Goal: Information Seeking & Learning: Learn about a topic

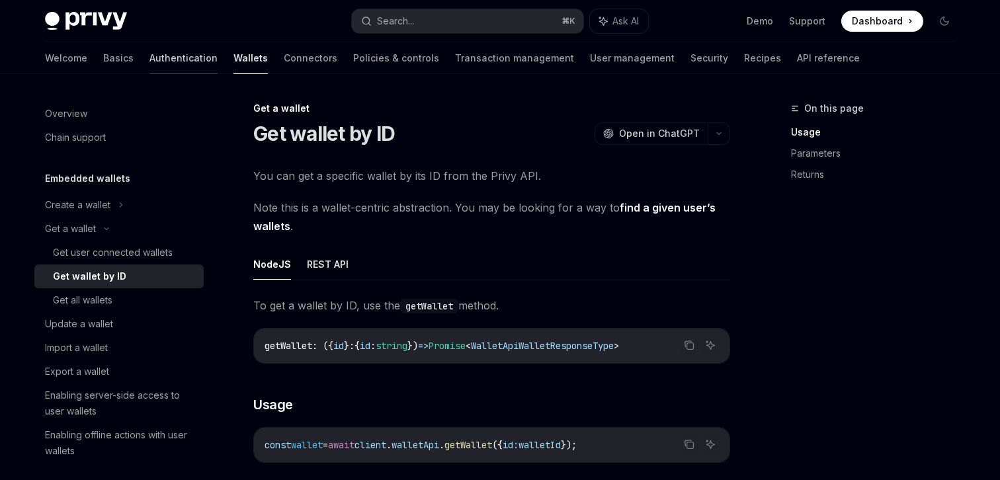
click at [150, 52] on link "Authentication" at bounding box center [184, 58] width 68 height 32
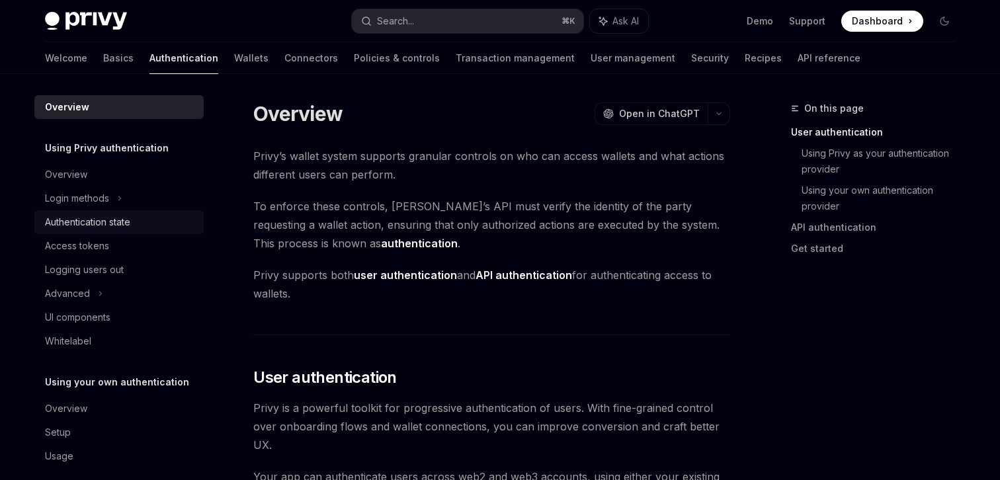
click at [111, 226] on div "Authentication state" at bounding box center [87, 222] width 85 height 16
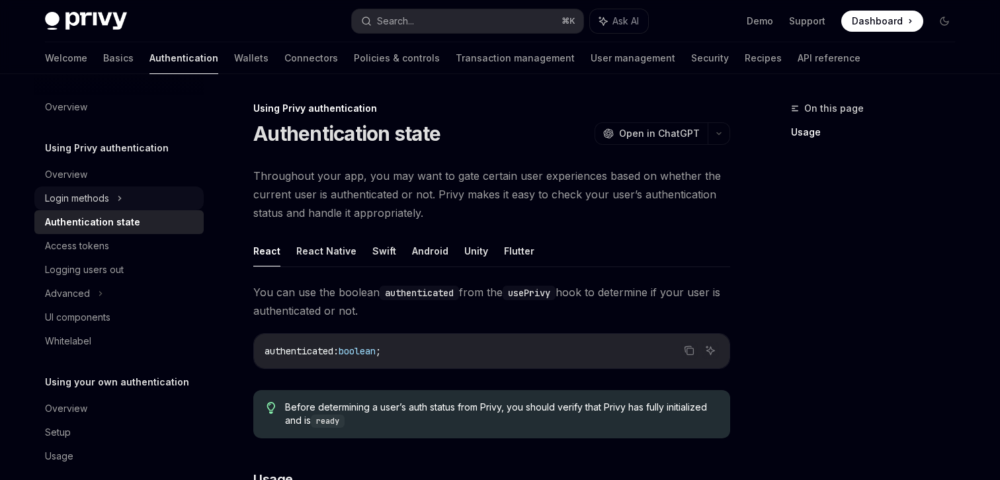
click at [124, 203] on div "Login methods" at bounding box center [118, 199] width 169 height 24
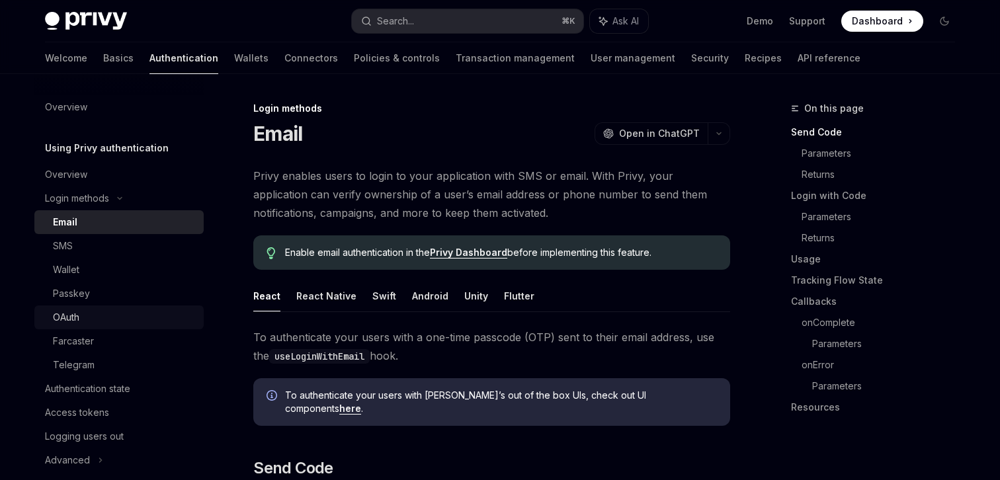
click at [80, 318] on div "OAuth" at bounding box center [124, 318] width 143 height 16
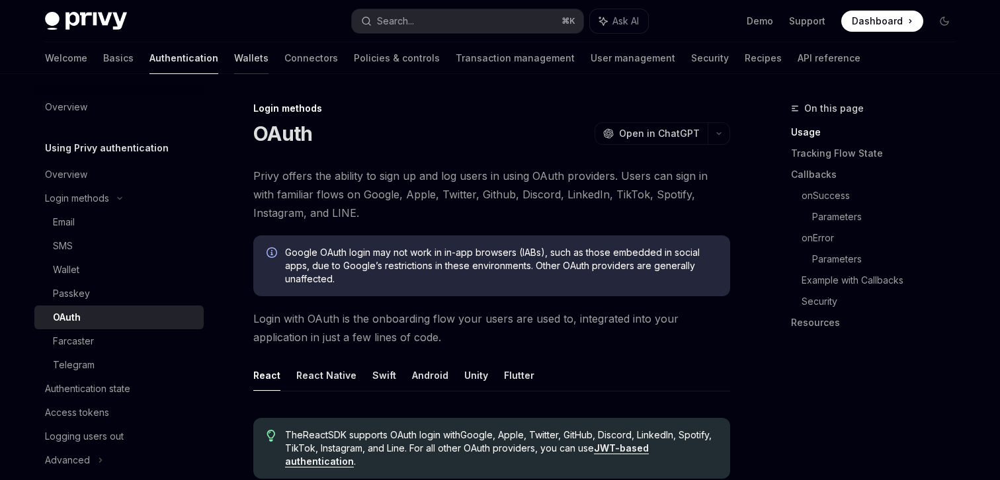
click at [234, 62] on link "Wallets" at bounding box center [251, 58] width 34 height 32
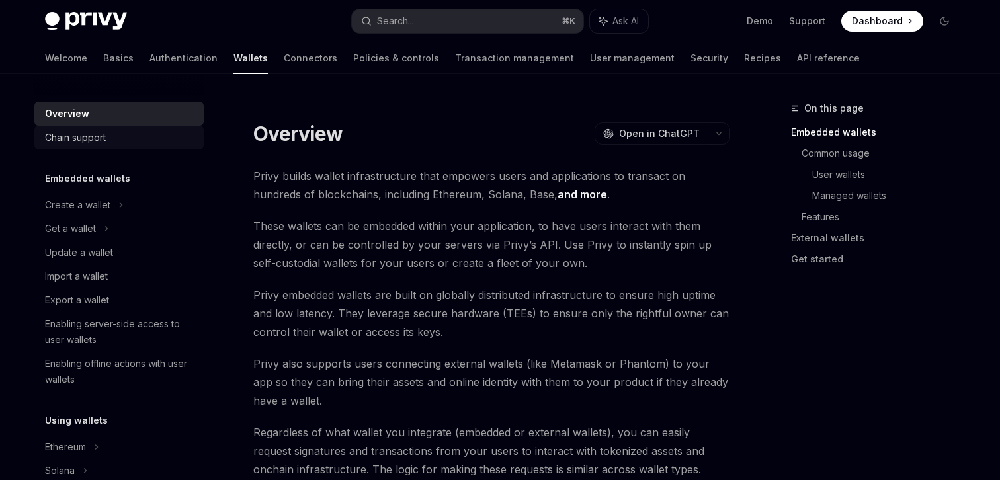
click at [110, 134] on div "Chain support" at bounding box center [120, 138] width 151 height 16
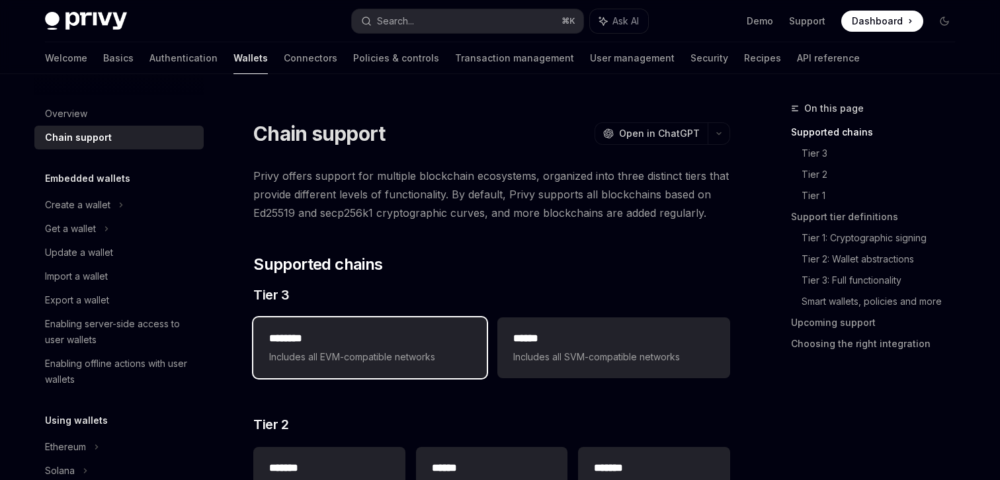
scroll to position [41, 0]
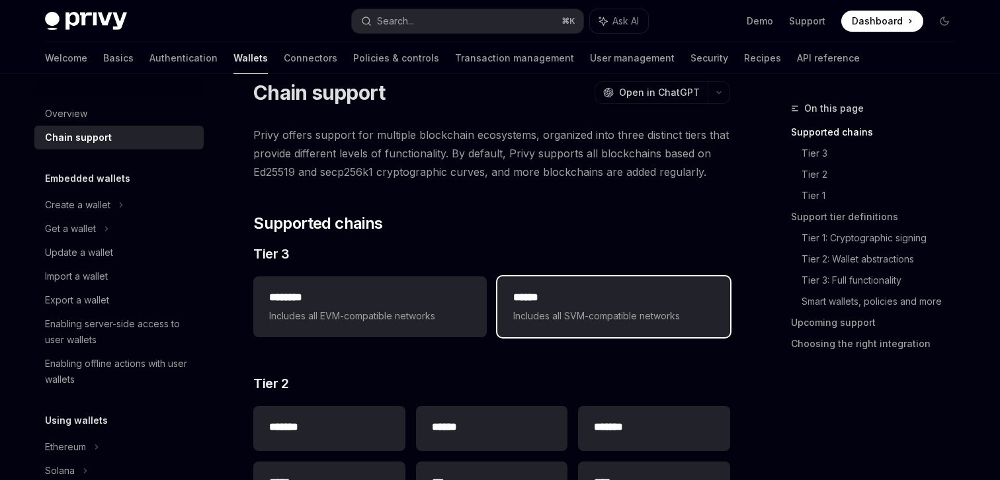
click at [641, 323] on span "Includes all SVM-compatible networks" at bounding box center [613, 316] width 201 height 16
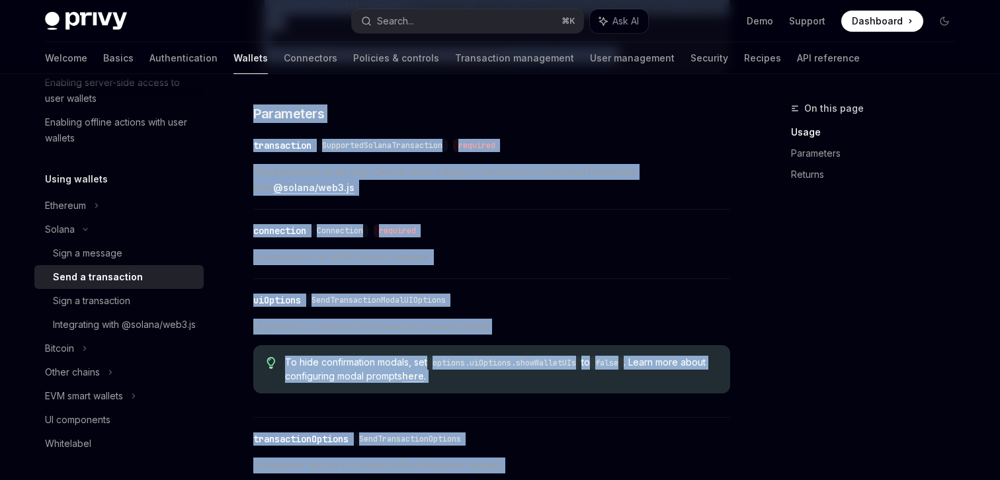
scroll to position [1755, 0]
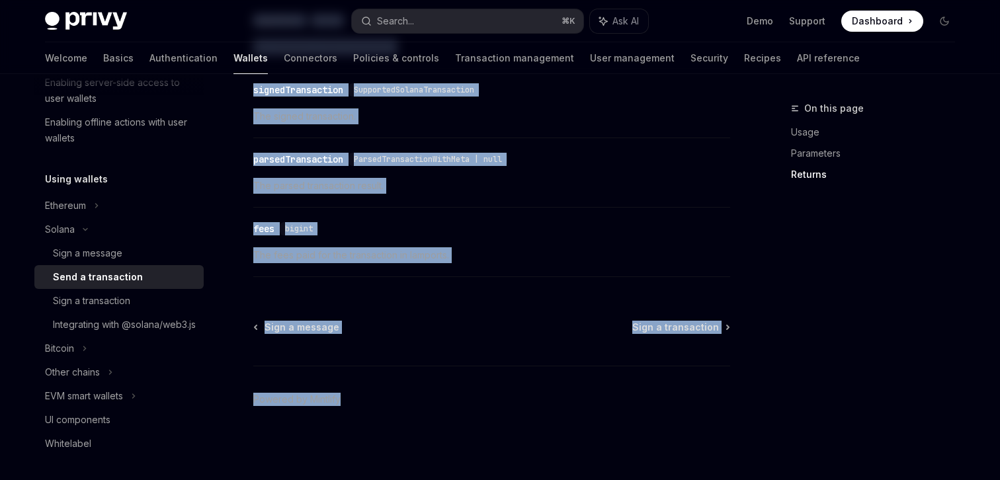
drag, startPoint x: 320, startPoint y: 103, endPoint x: 487, endPoint y: 532, distance: 460.9
copy div "loremipsumd SitaME Cons ad ElitSED DoeiUS Temp in UtlaBOR Et dolorem ali enim a…"
click at [102, 304] on div "Sign a transaction" at bounding box center [91, 301] width 77 height 16
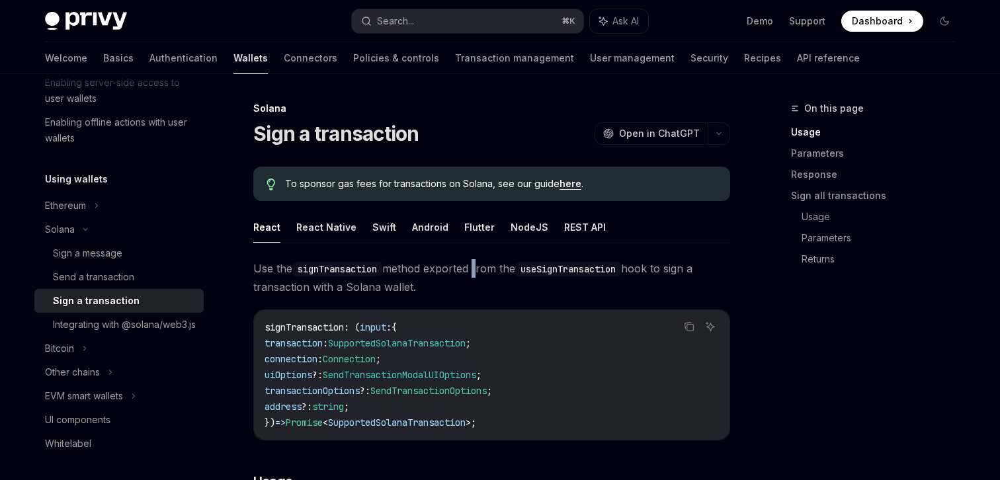
click at [480, 263] on span "Use the signTransaction method exported from the useSignTransaction hook to sig…" at bounding box center [491, 277] width 477 height 37
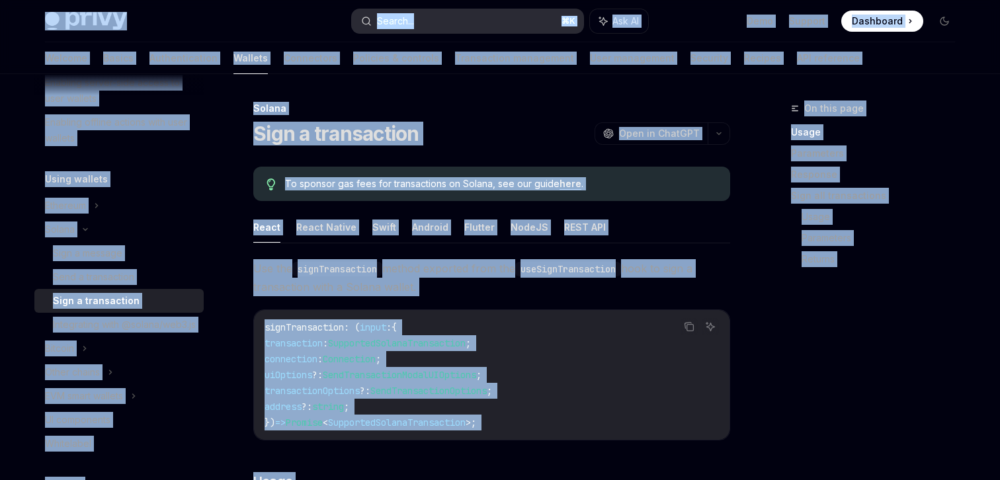
copy div "Lorem Ipsu dolo sita Consec... ⌘ A Eli SE Doei Tempori Utlaboree Doloremag Aliq…"
click at [69, 249] on div "Sign a message" at bounding box center [87, 253] width 69 height 16
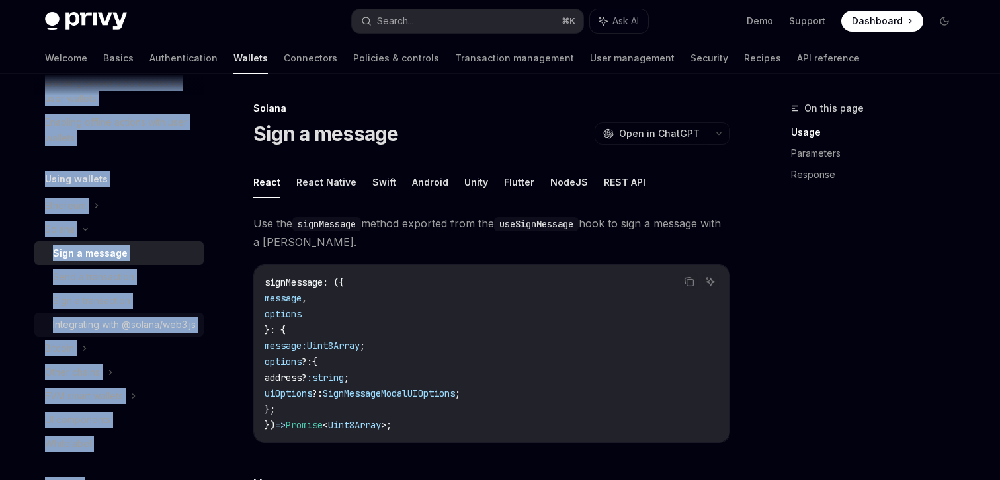
click at [81, 333] on div "Integrating with @solana/web3.js" at bounding box center [124, 325] width 143 height 16
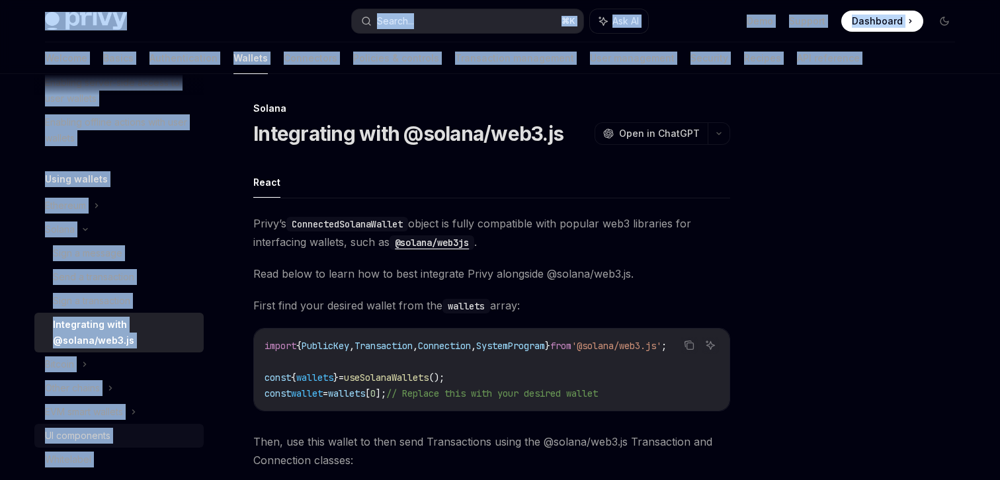
click at [96, 438] on div "UI components" at bounding box center [78, 436] width 66 height 16
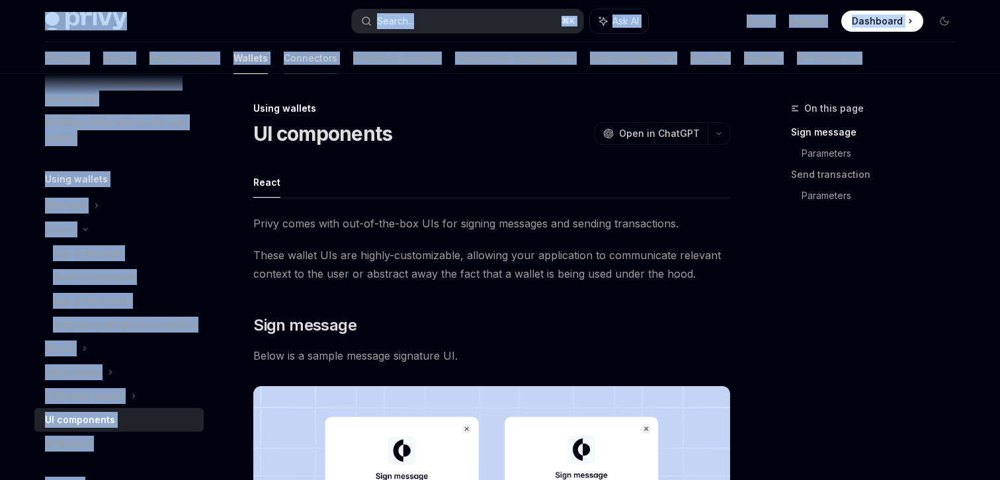
click at [284, 66] on link "Connectors" at bounding box center [311, 58] width 54 height 32
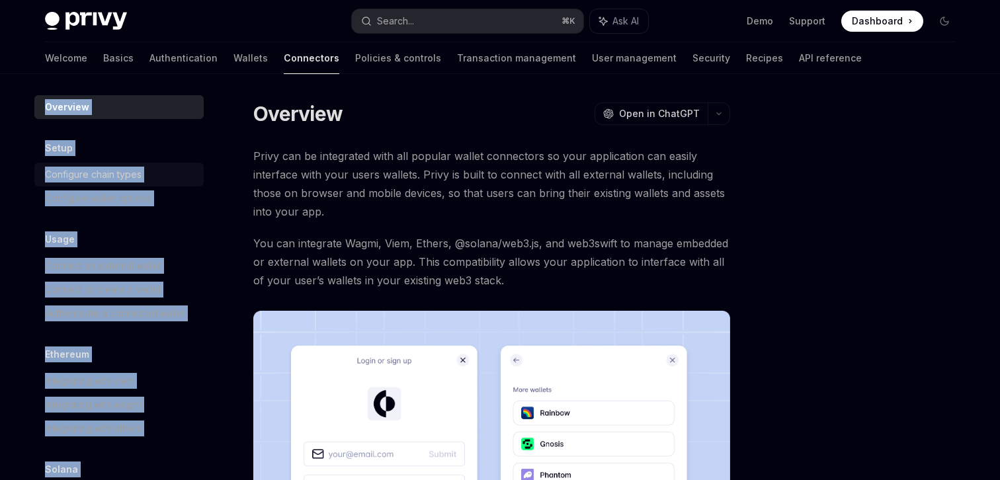
click at [123, 173] on div "Configure chain types" at bounding box center [93, 175] width 97 height 16
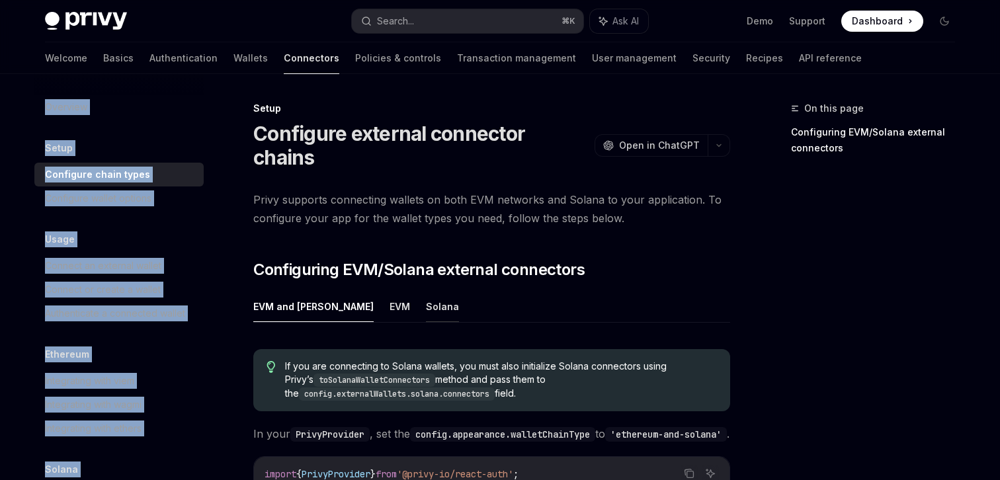
click at [426, 291] on button "Solana" at bounding box center [442, 306] width 33 height 31
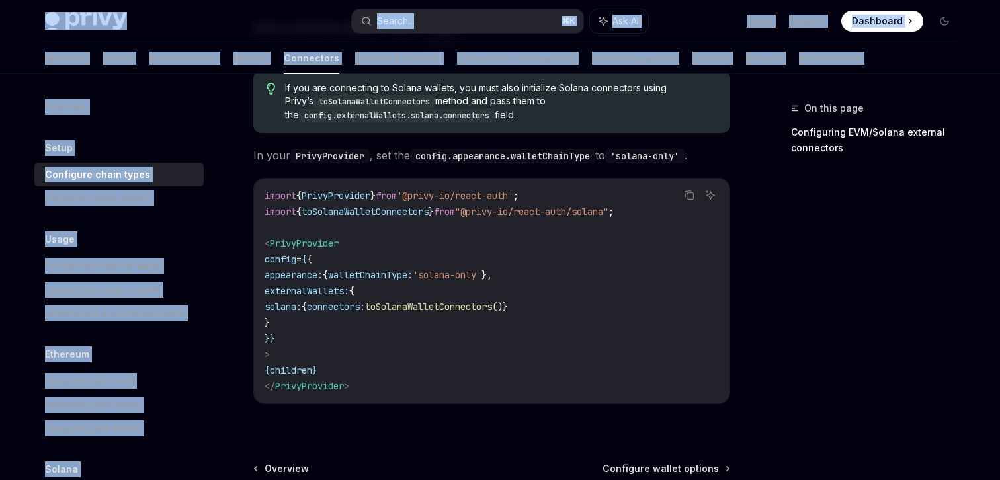
scroll to position [373, 0]
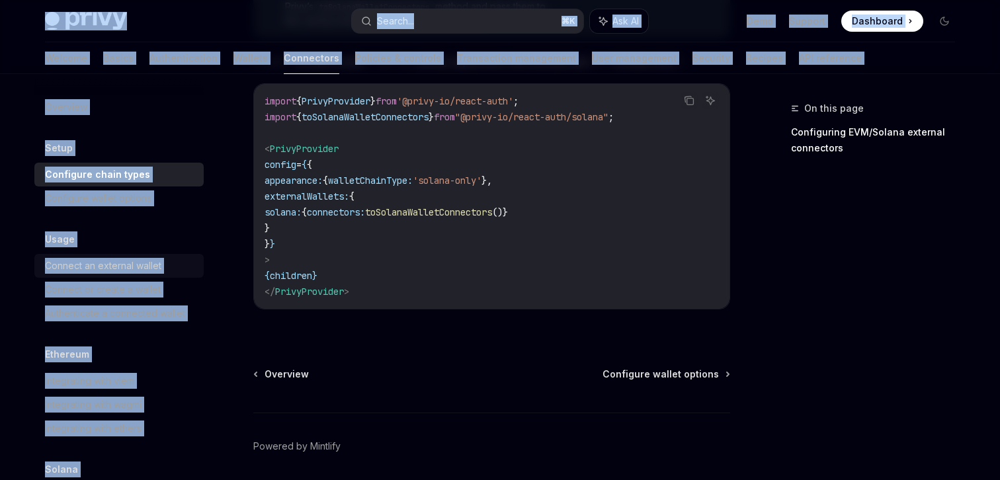
click at [117, 263] on div "Connect an external wallet" at bounding box center [103, 266] width 116 height 16
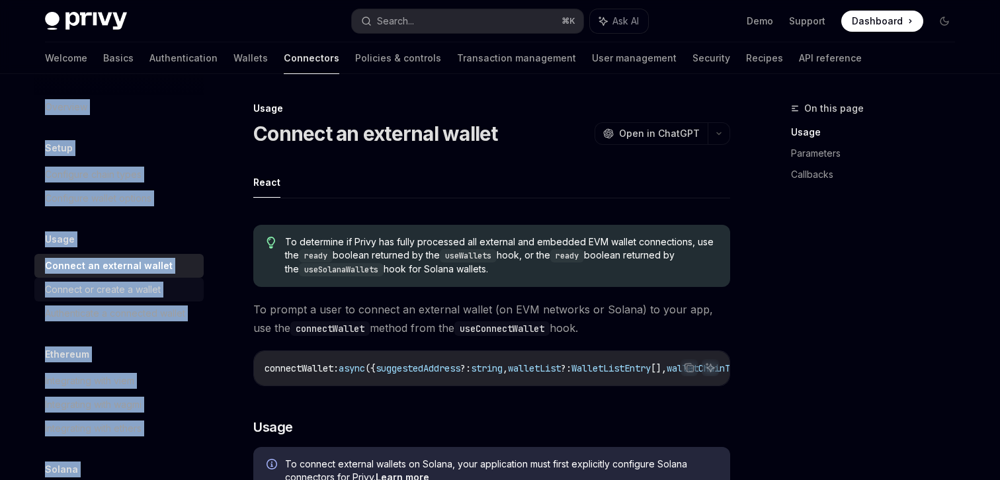
click at [136, 287] on div "Connect or create a wallet" at bounding box center [103, 290] width 116 height 16
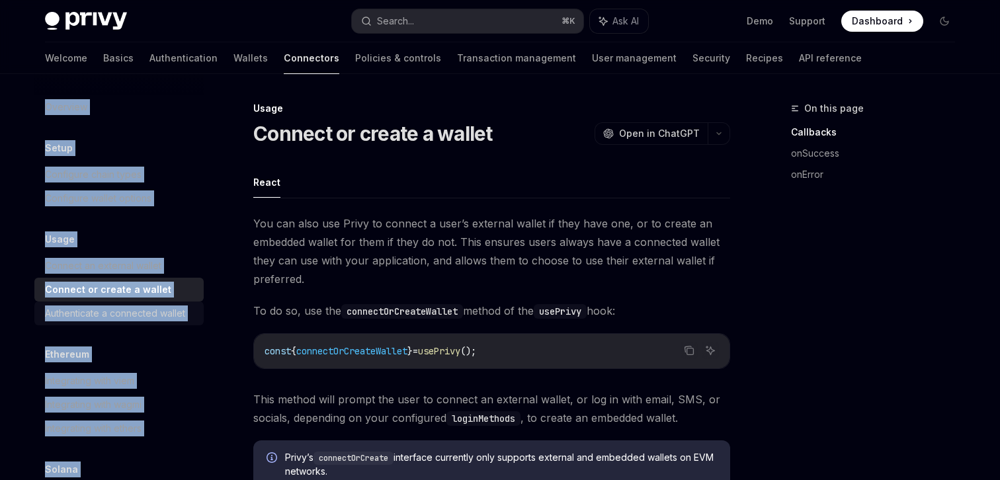
click at [128, 309] on div "Authenticate a connected wallet" at bounding box center [115, 314] width 140 height 16
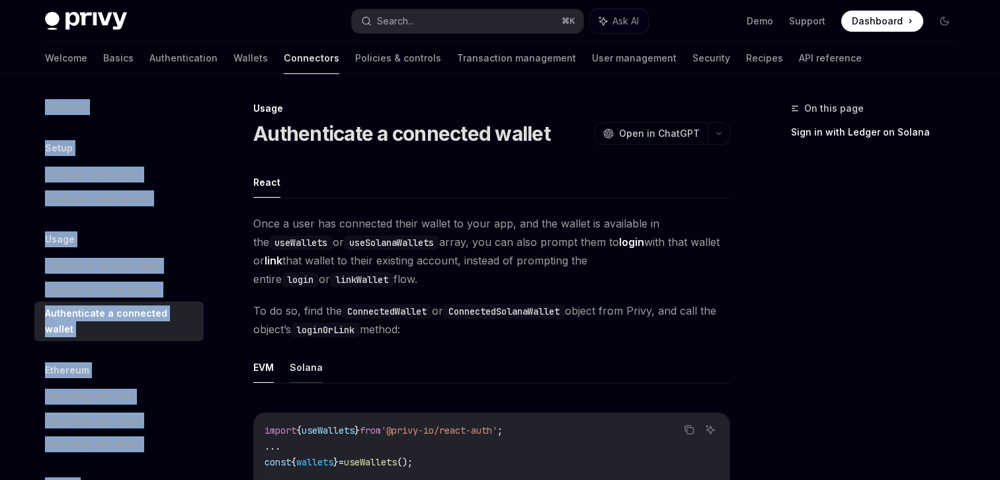
click at [297, 365] on button "Solana" at bounding box center [306, 367] width 33 height 31
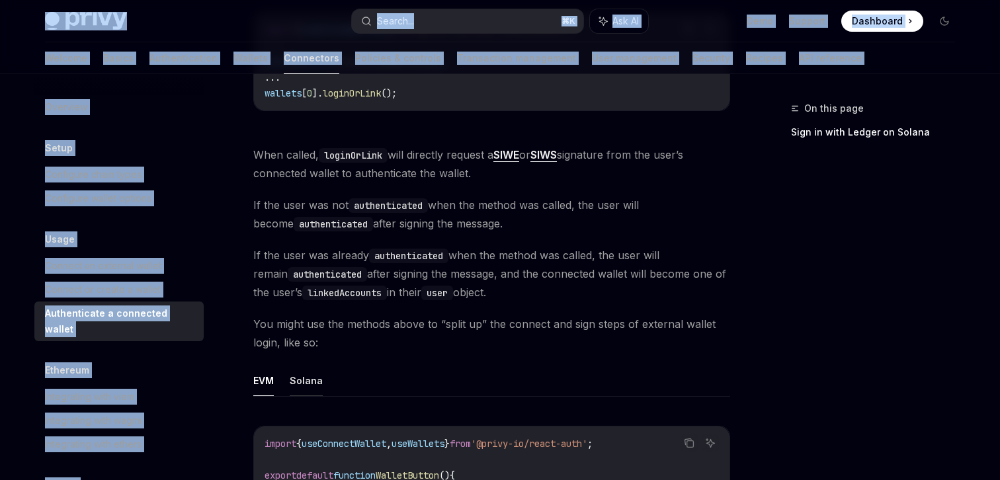
click at [299, 377] on button "Solana" at bounding box center [306, 380] width 33 height 31
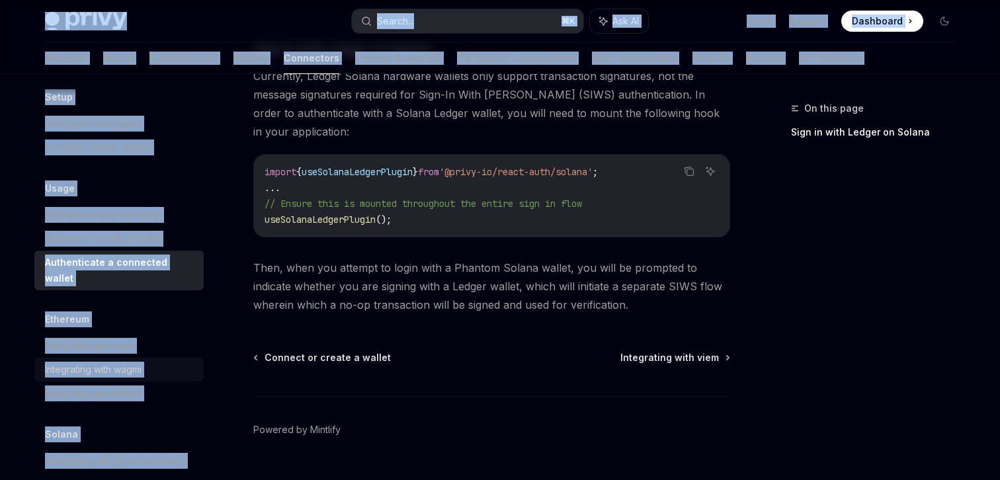
scroll to position [54, 0]
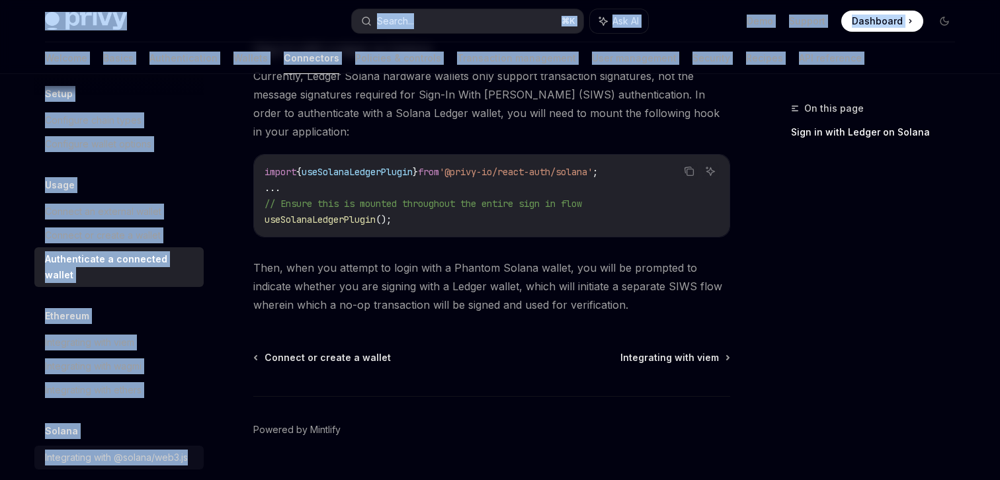
click at [98, 453] on link "Integrating with @solana/web3.js" at bounding box center [118, 458] width 169 height 24
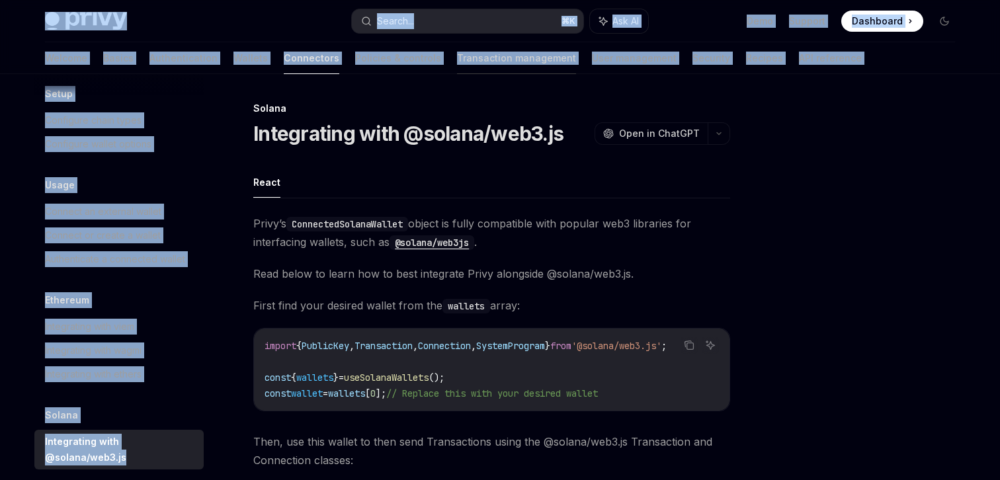
click at [457, 61] on link "Transaction management" at bounding box center [516, 58] width 119 height 32
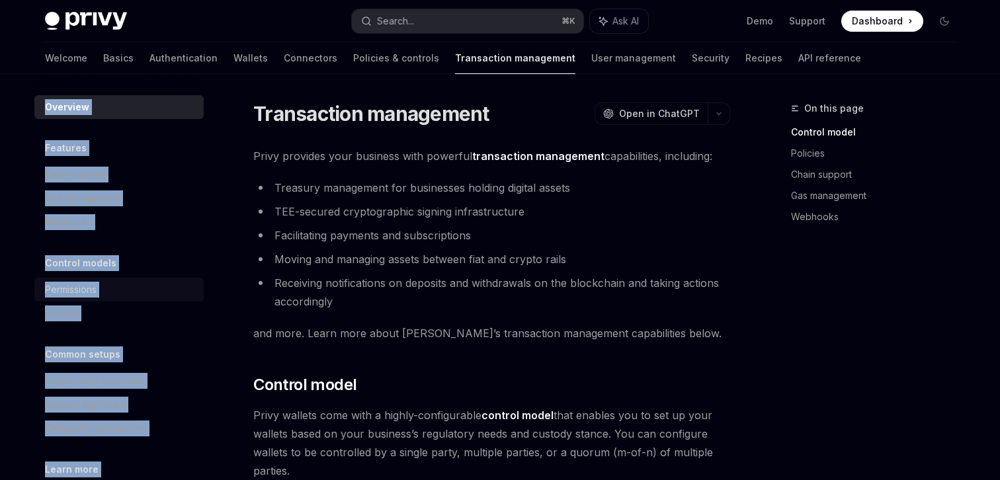
click at [81, 292] on div "Permissions" at bounding box center [71, 290] width 52 height 16
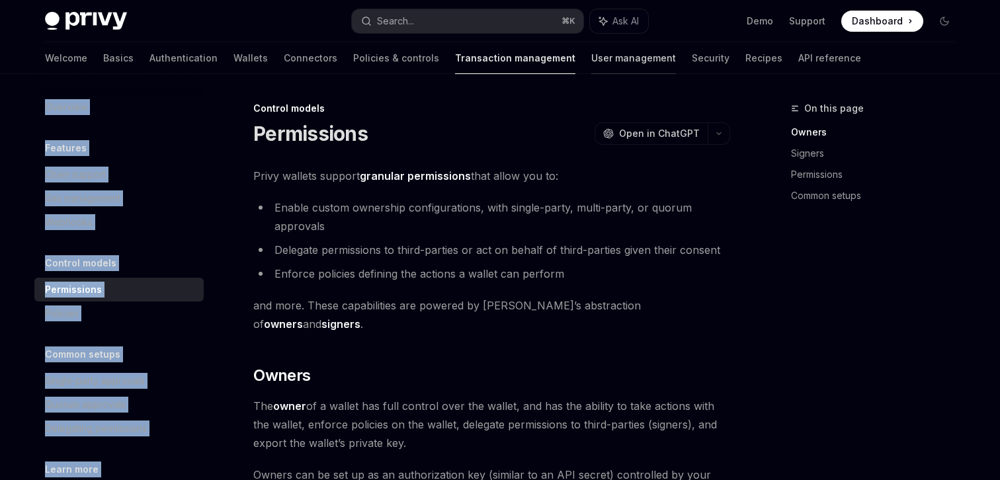
click at [592, 58] on link "User management" at bounding box center [634, 58] width 85 height 32
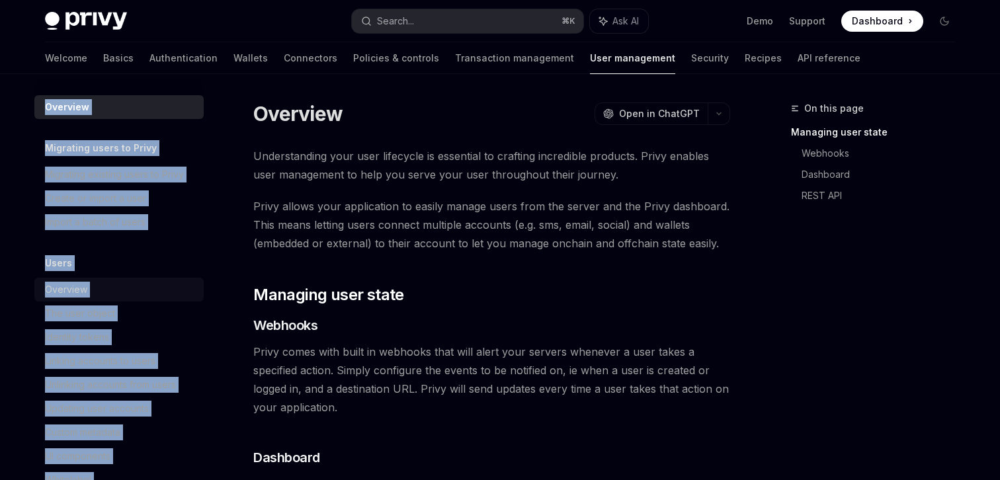
click at [83, 289] on div "Overview" at bounding box center [66, 290] width 42 height 16
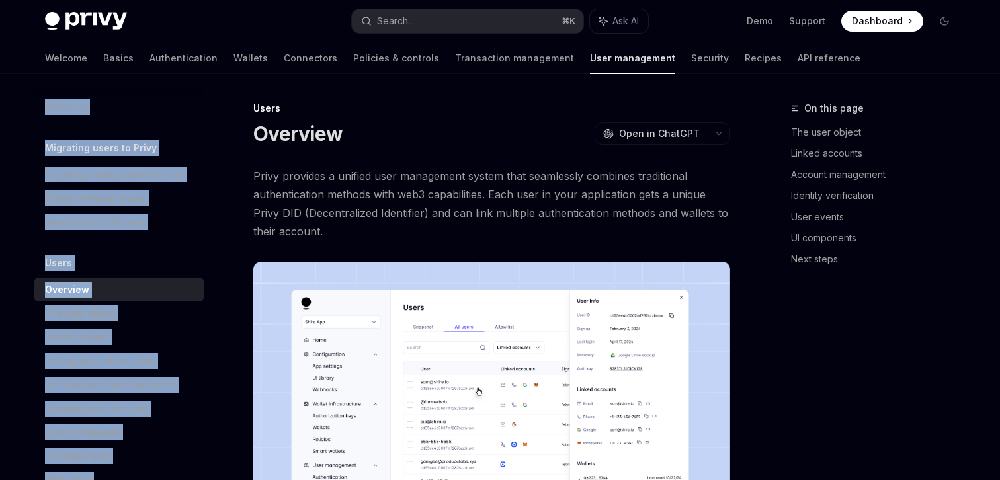
type textarea "*"
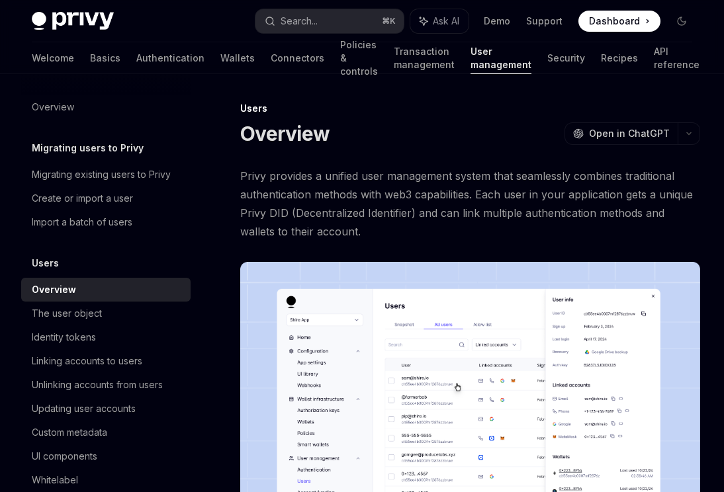
type textarea "*"
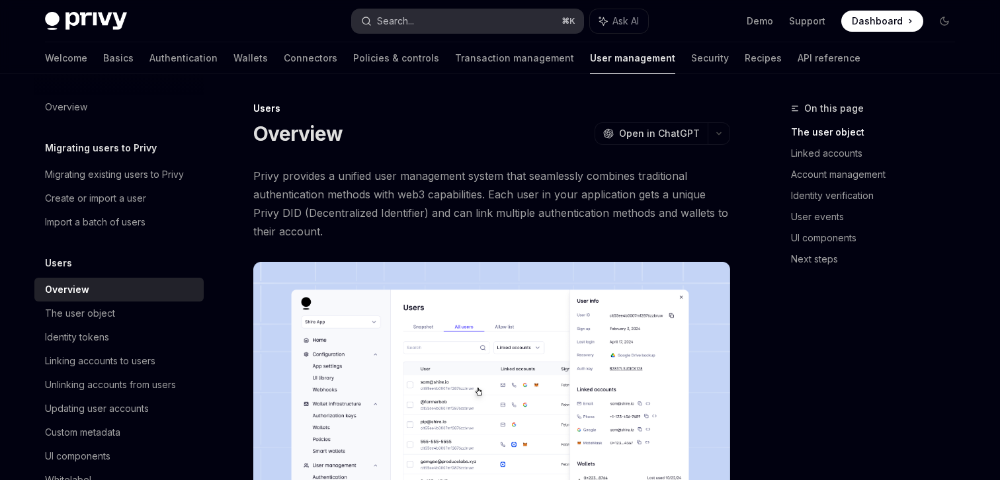
click at [432, 13] on button "Search... ⌘ K" at bounding box center [468, 21] width 232 height 24
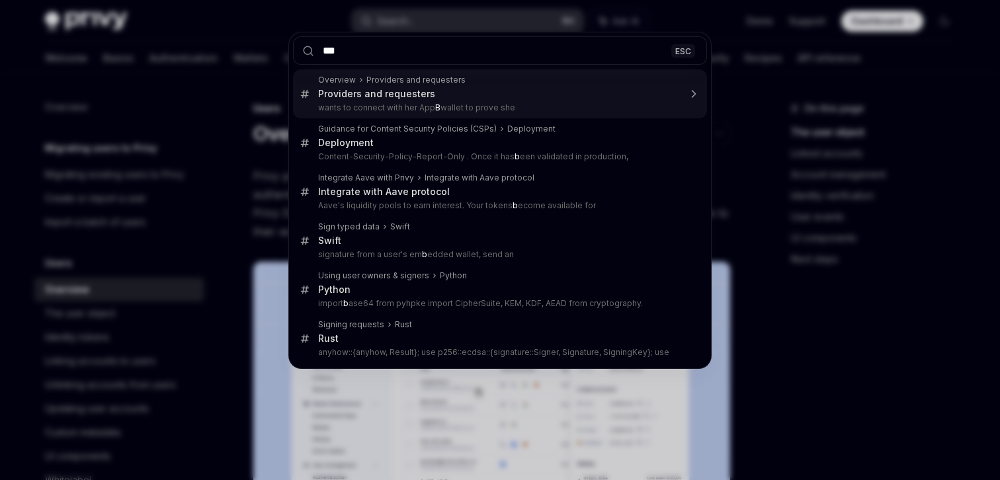
type input "****"
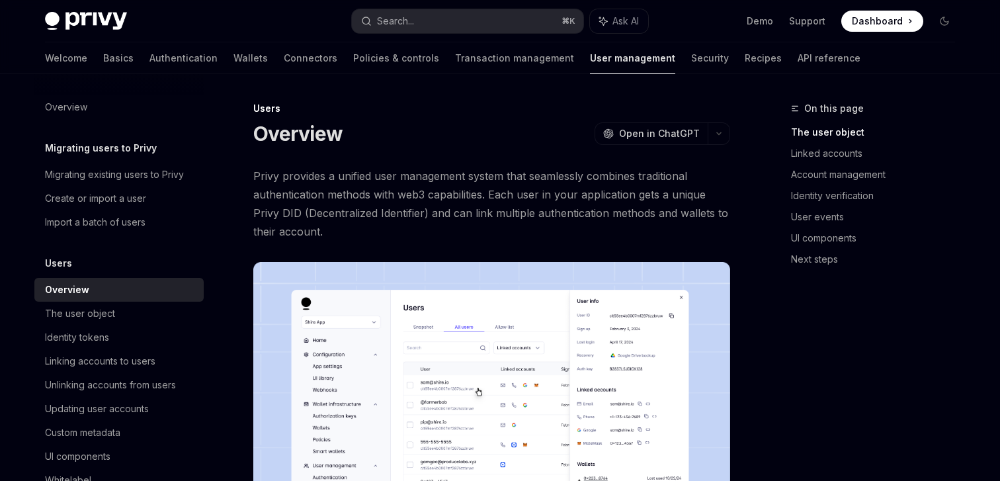
type textarea "*"
click at [496, 25] on button "Search... ⌘ K" at bounding box center [468, 21] width 232 height 24
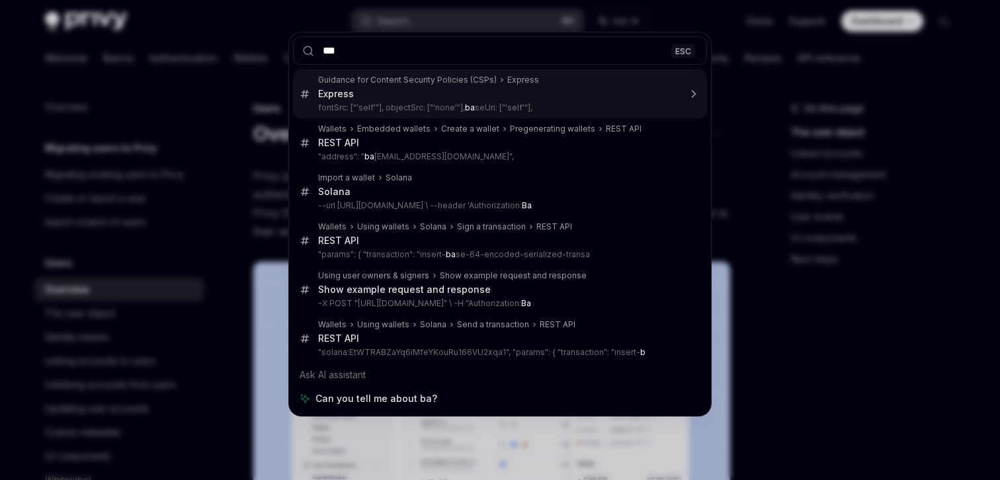
type input "****"
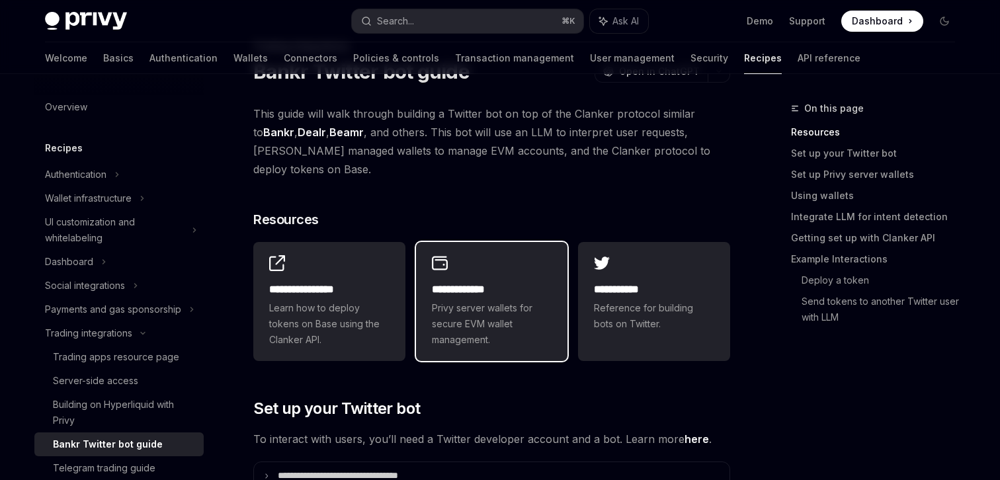
scroll to position [69, 0]
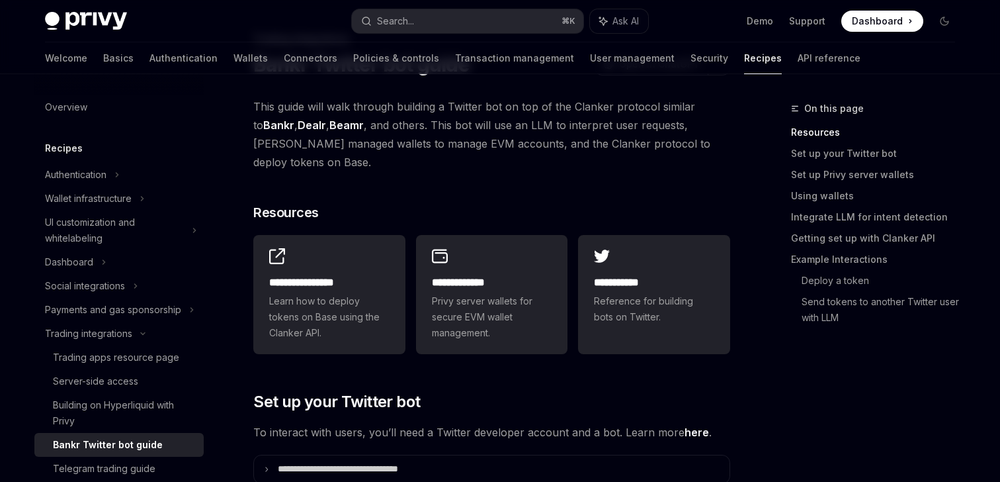
type textarea "*"
